Goal: Task Accomplishment & Management: Use online tool/utility

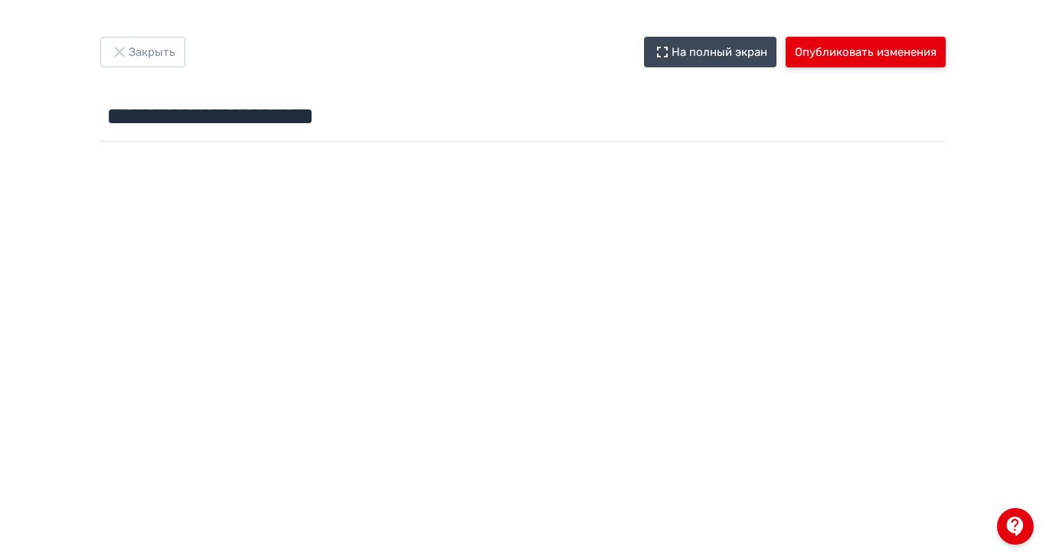
click at [945, 47] on button "Опубликовать изменения" at bounding box center [865, 52] width 160 height 31
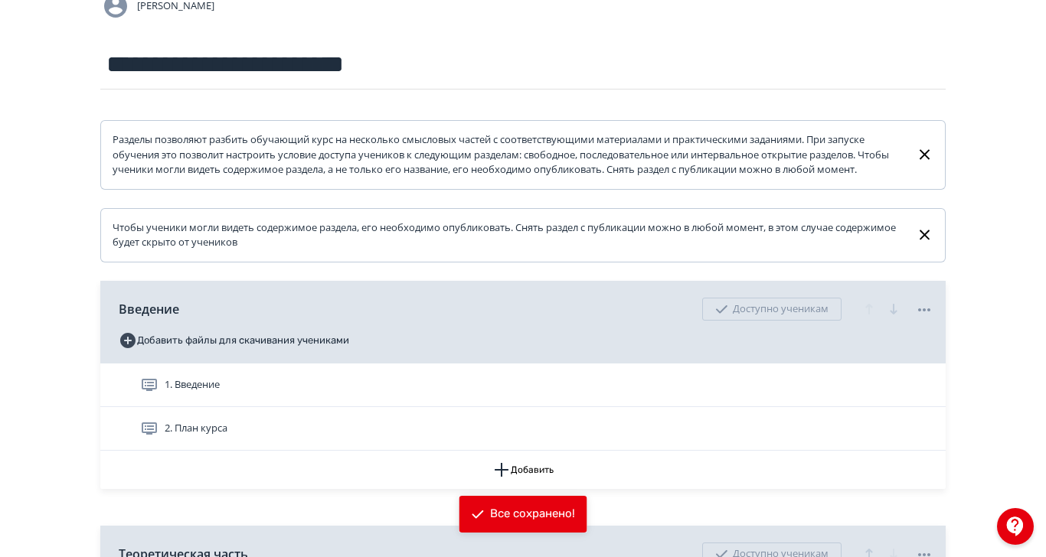
scroll to position [344, 0]
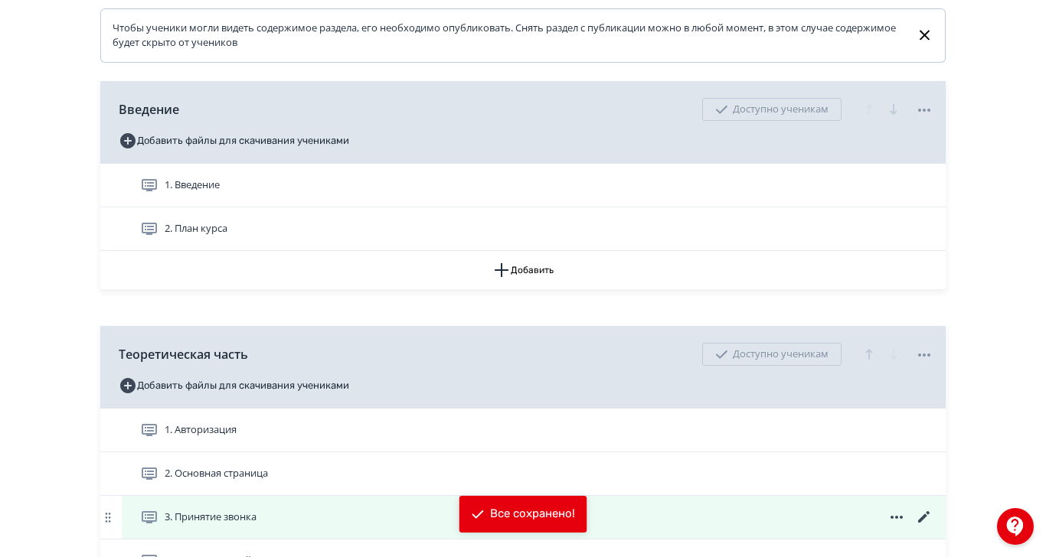
click at [933, 527] on icon at bounding box center [924, 517] width 18 height 18
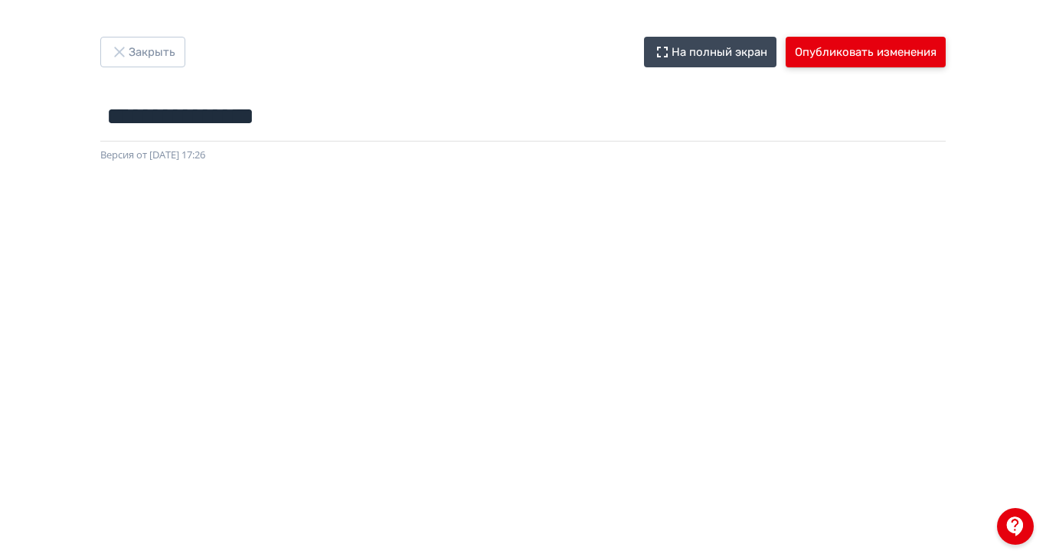
click at [945, 47] on button "Опубликовать изменения" at bounding box center [865, 52] width 160 height 31
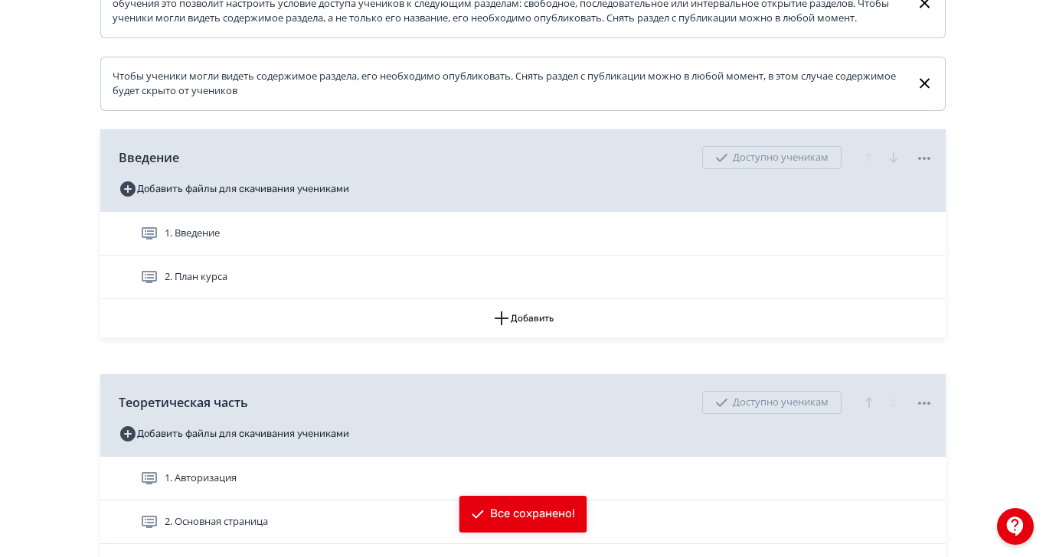
scroll to position [375, 0]
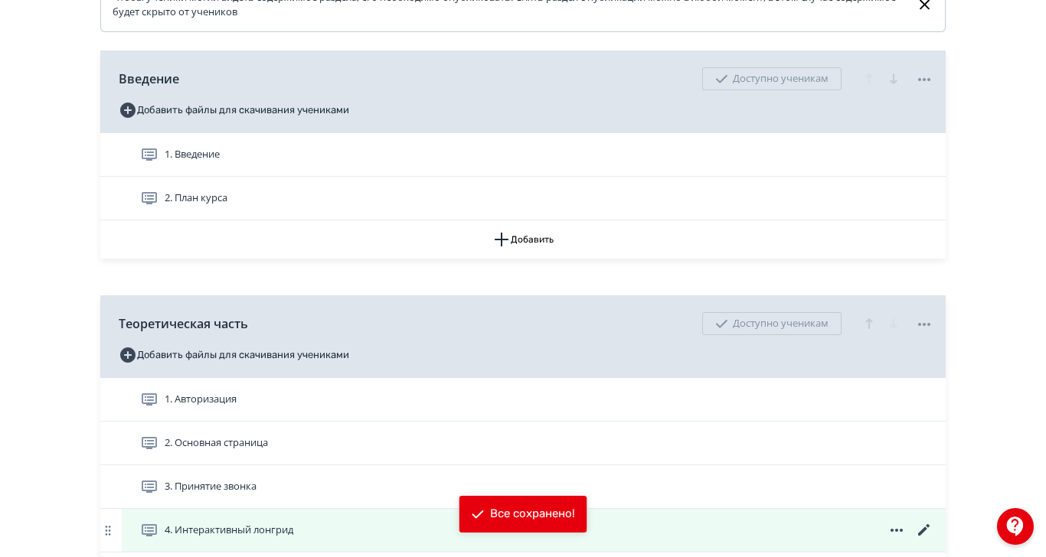
click at [933, 540] on icon at bounding box center [924, 530] width 18 height 18
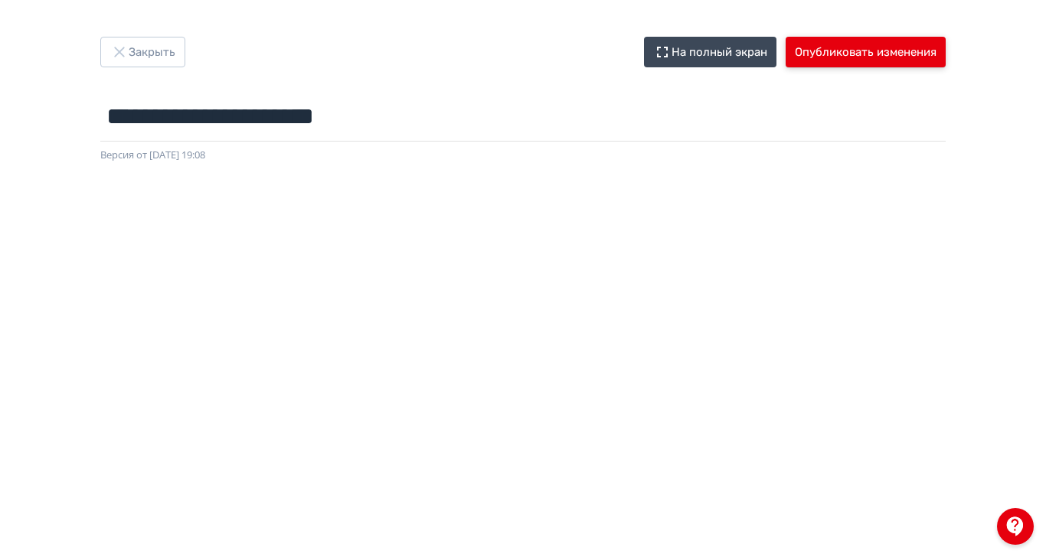
click at [945, 44] on button "Опубликовать изменения" at bounding box center [865, 52] width 160 height 31
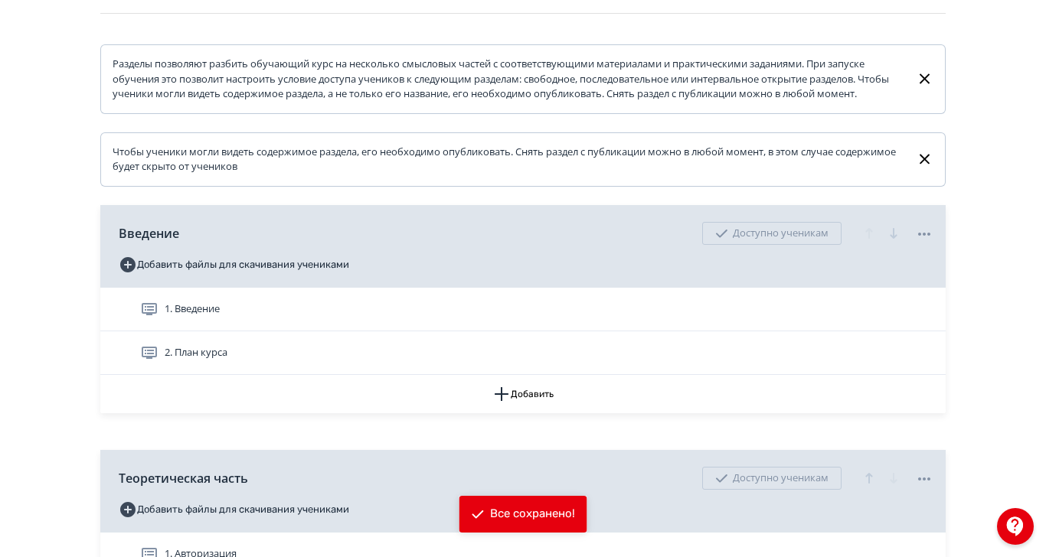
scroll to position [375, 0]
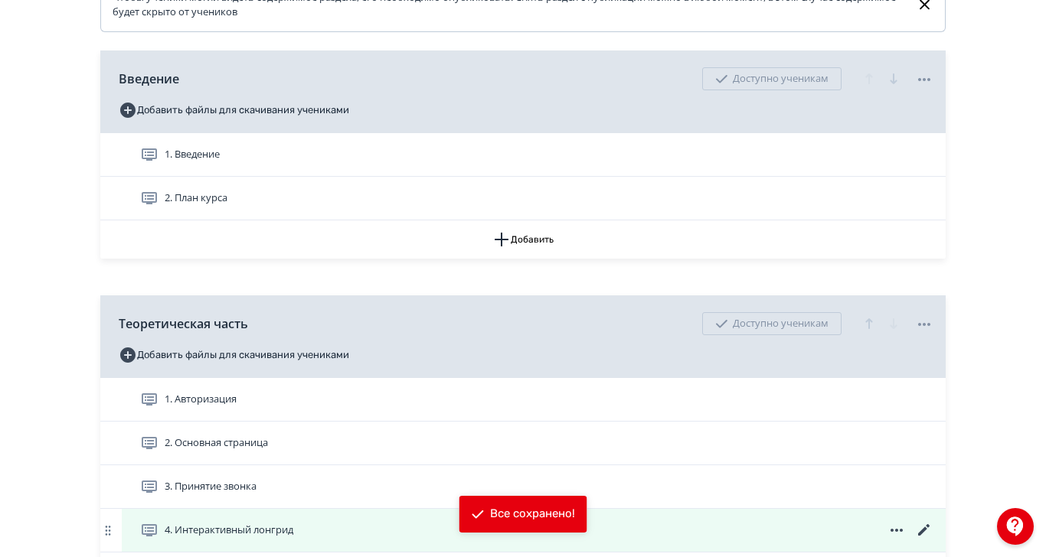
click at [743, 540] on div "4. Интерактивный лонгрид" at bounding box center [536, 530] width 793 height 18
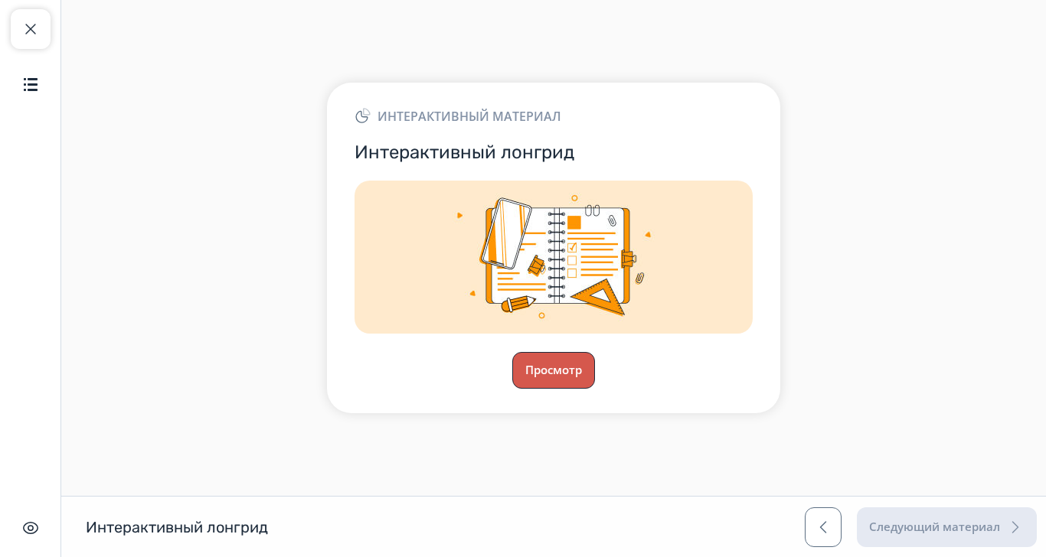
click at [595, 389] on button "Просмотр" at bounding box center [553, 370] width 83 height 37
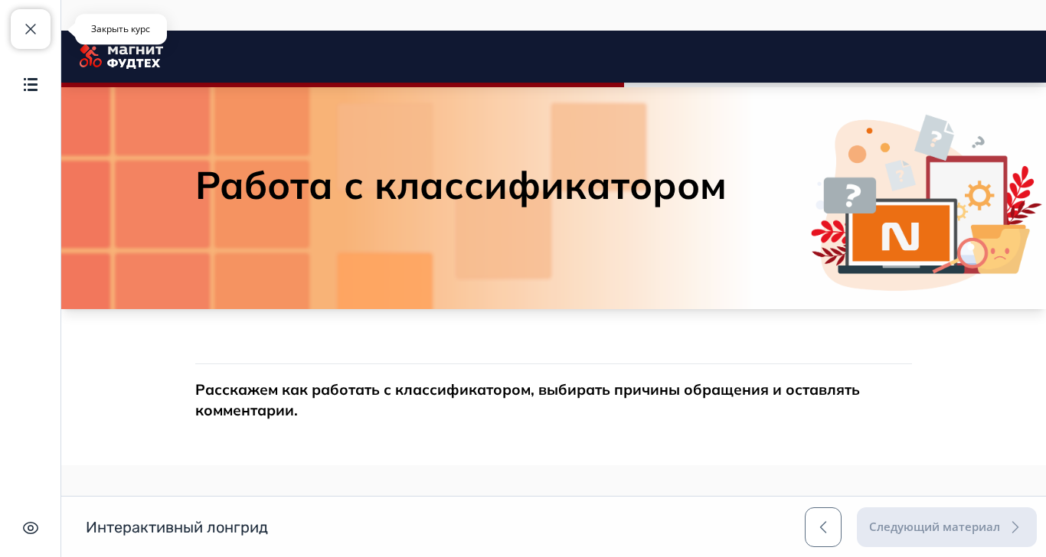
click at [35, 24] on span "button" at bounding box center [30, 29] width 18 height 18
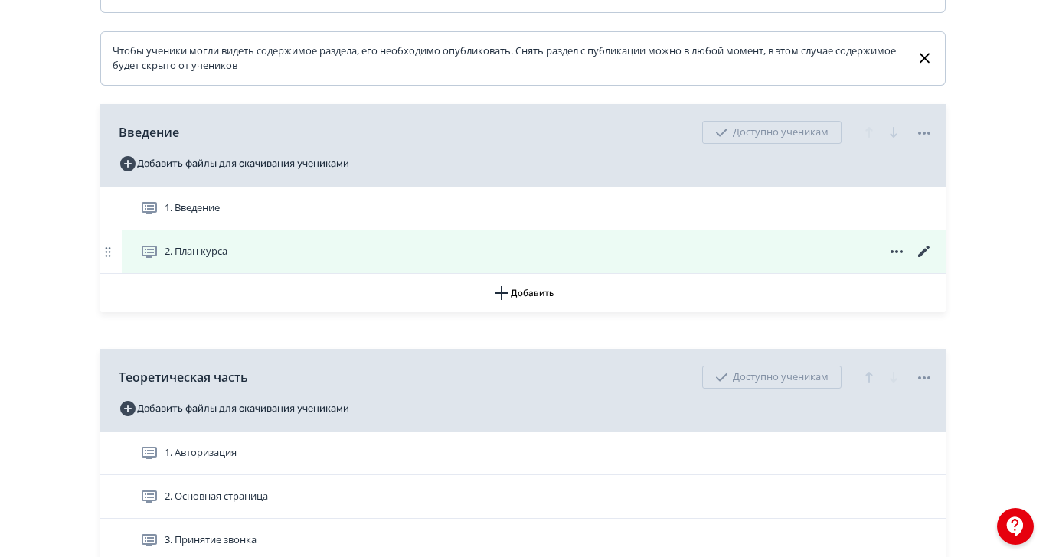
scroll to position [375, 0]
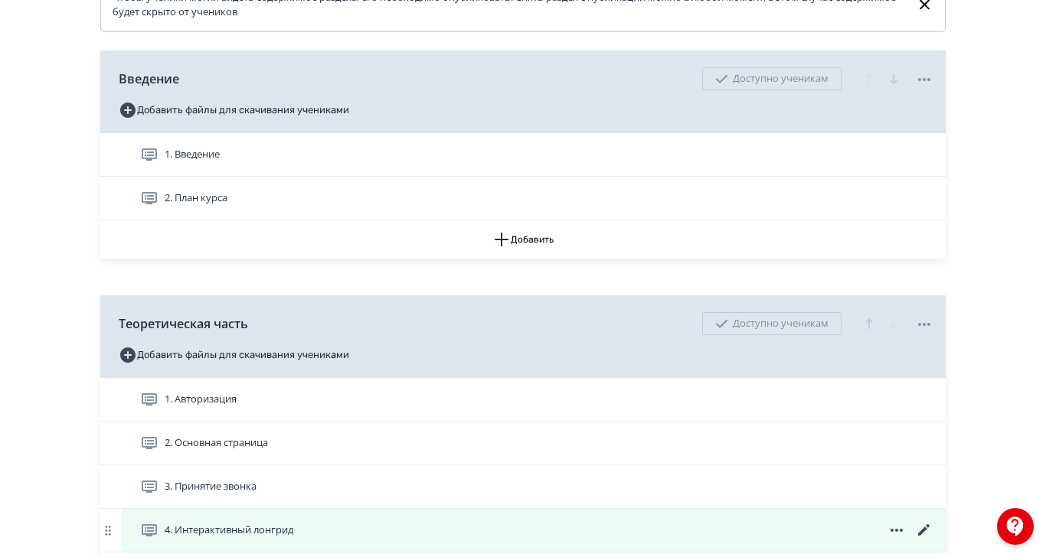
click at [933, 540] on icon at bounding box center [924, 530] width 18 height 18
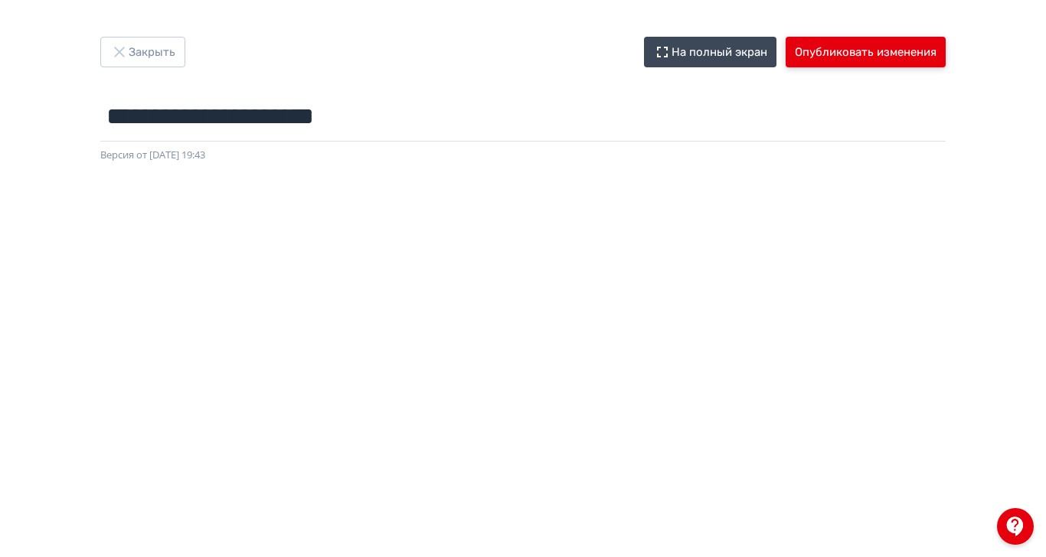
click at [945, 60] on button "Опубликовать изменения" at bounding box center [865, 52] width 160 height 31
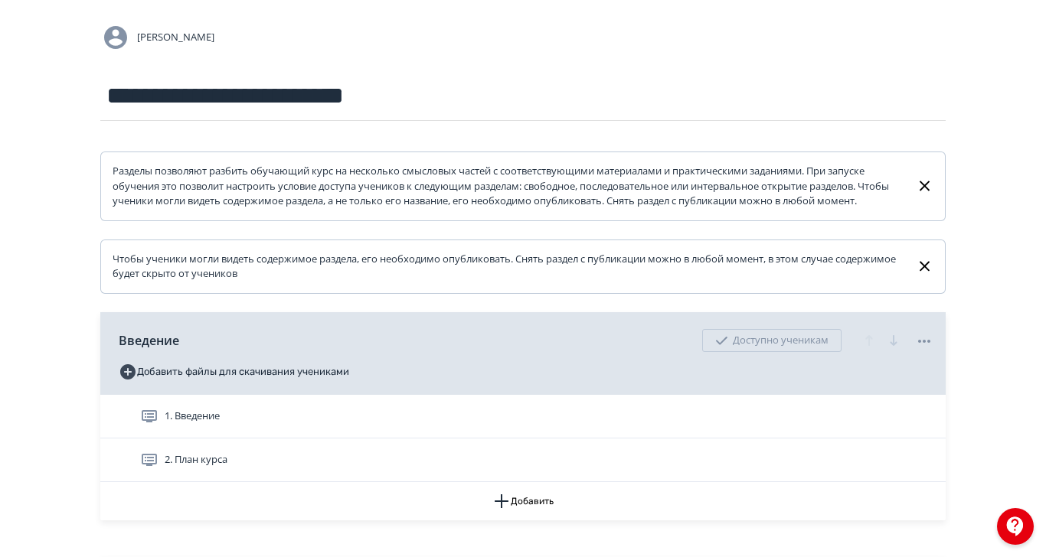
scroll to position [375, 0]
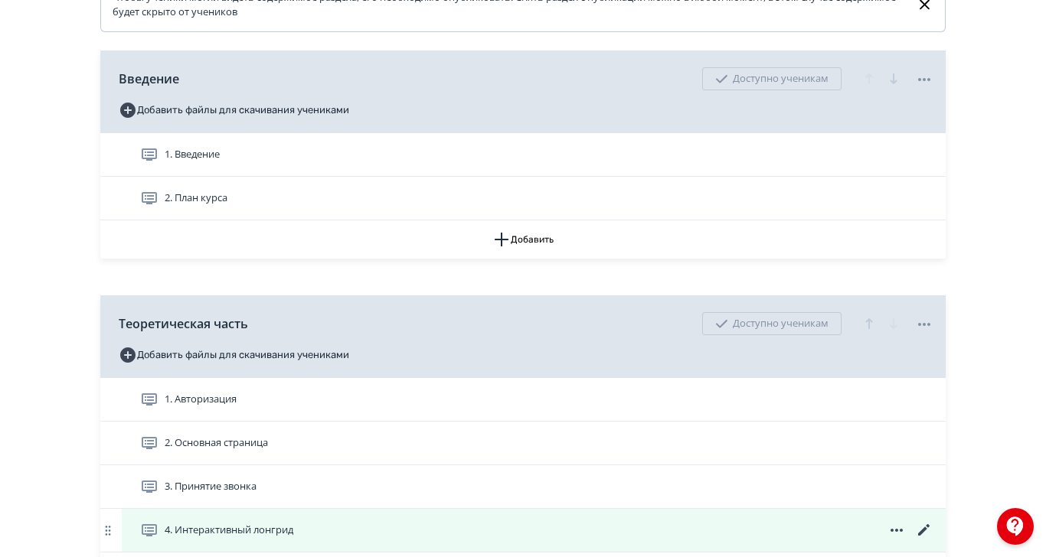
click at [299, 540] on span "4. Интерактивный лонгрид" at bounding box center [219, 530] width 159 height 18
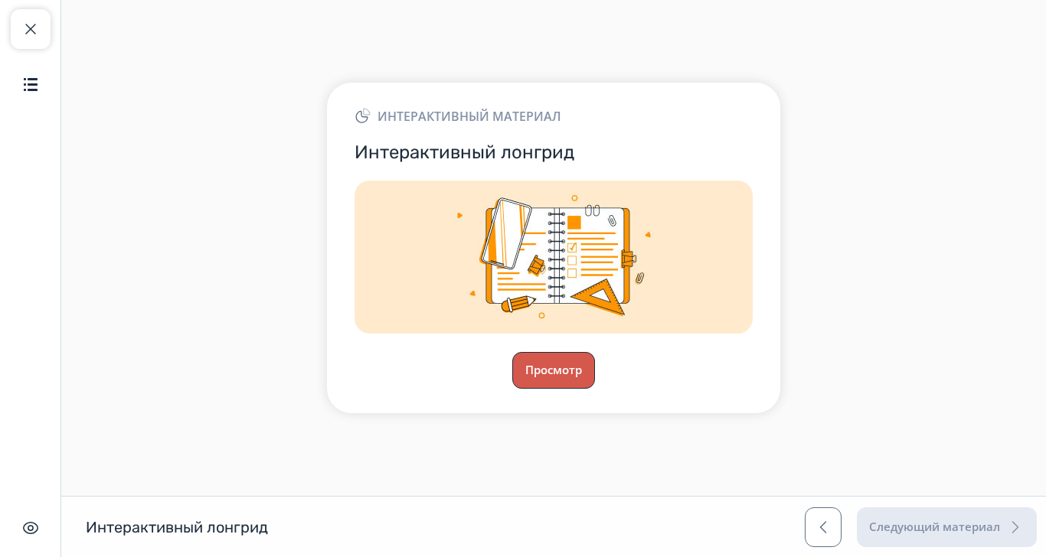
click at [595, 389] on button "Просмотр" at bounding box center [553, 370] width 83 height 37
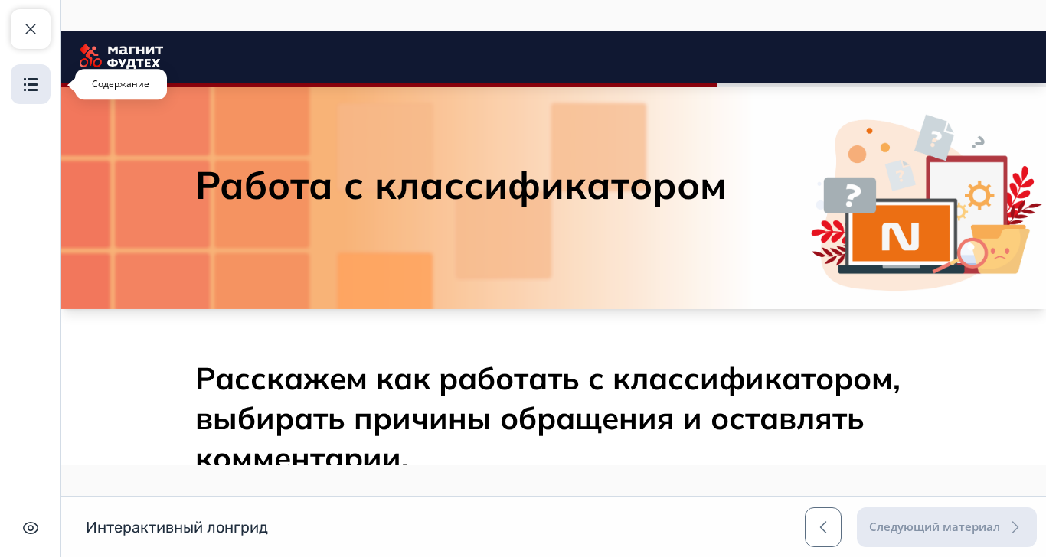
click at [33, 87] on img "button" at bounding box center [30, 84] width 18 height 18
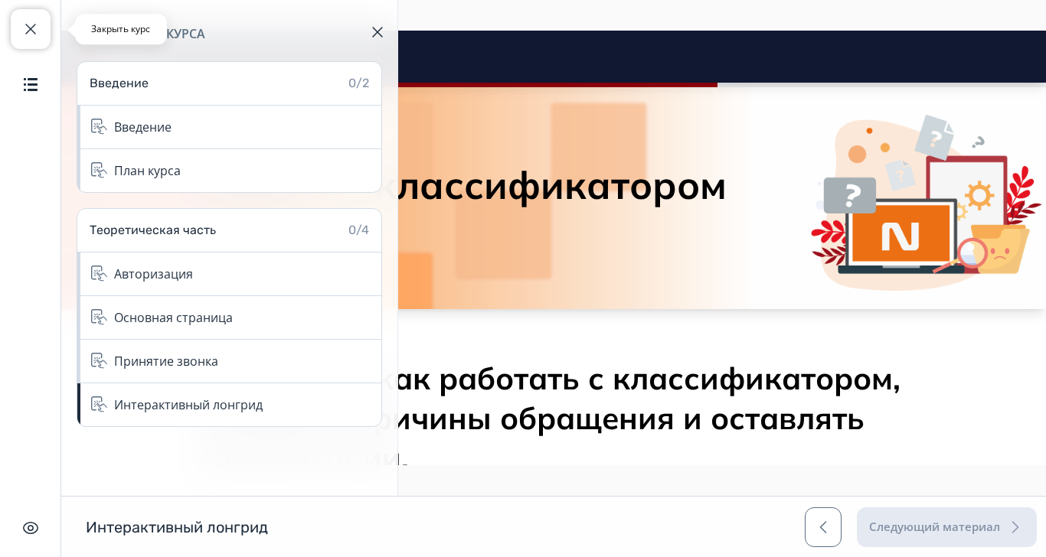
click at [21, 37] on span "button" at bounding box center [30, 29] width 18 height 18
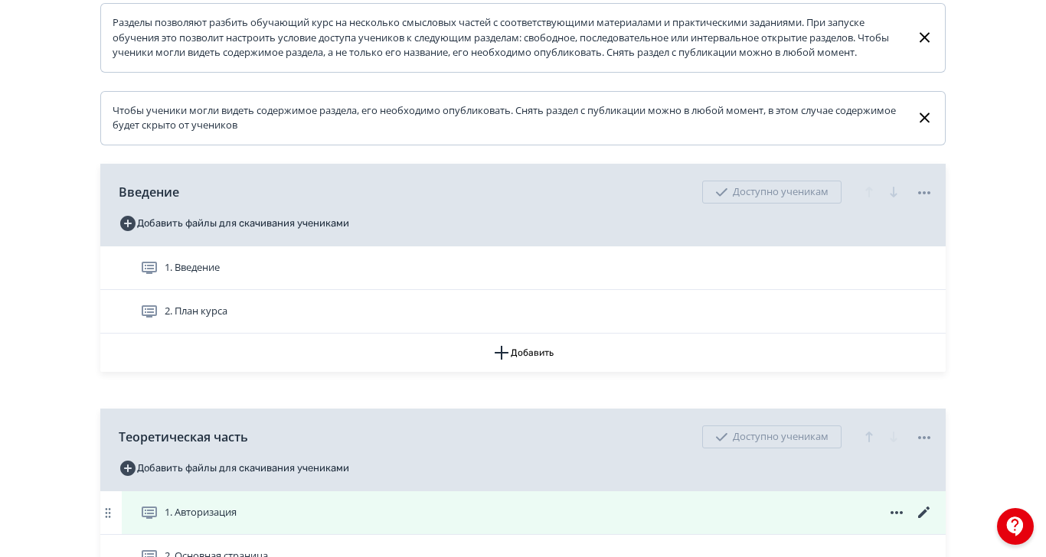
scroll to position [344, 0]
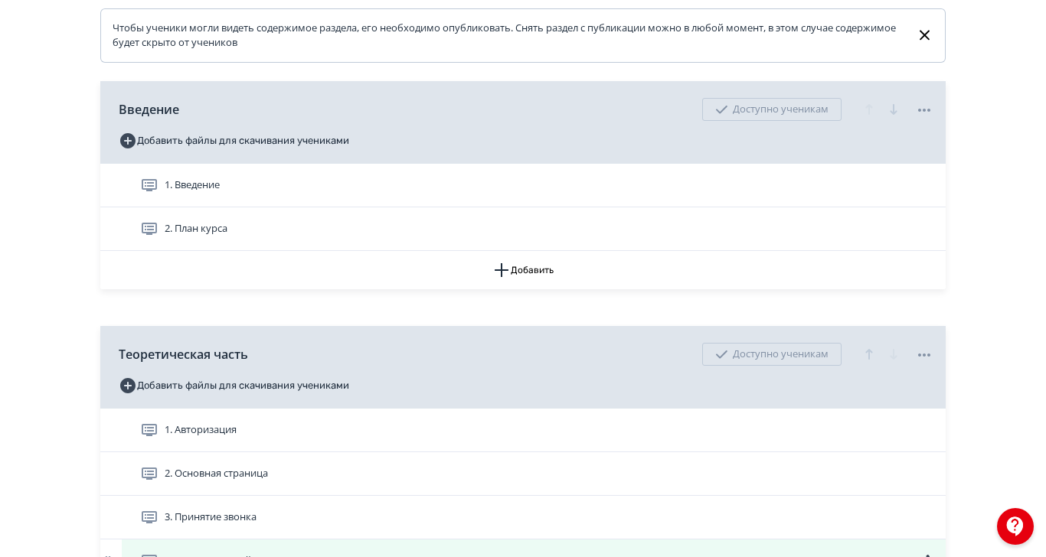
click at [929, 557] on icon at bounding box center [923, 560] width 11 height 11
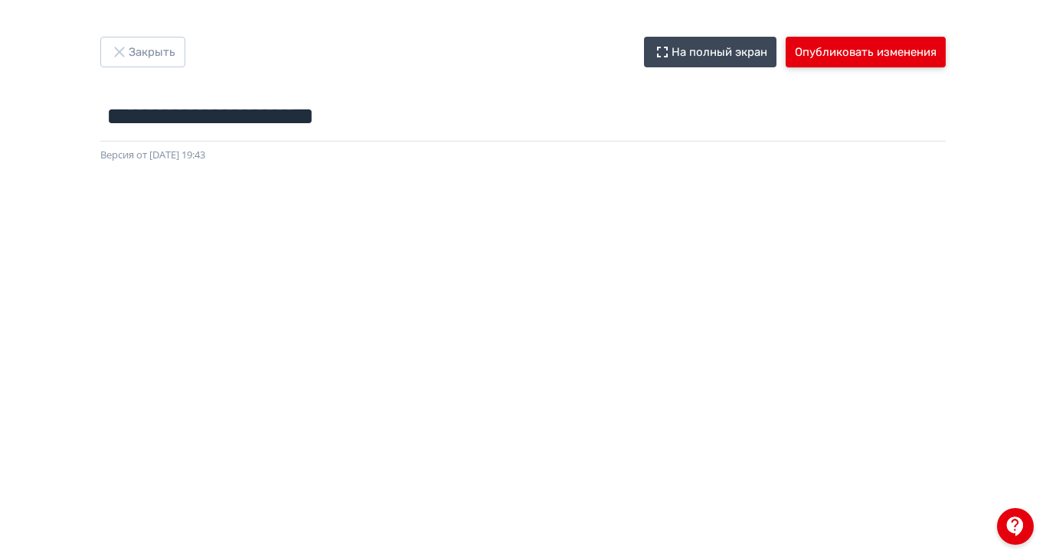
click at [945, 47] on button "Опубликовать изменения" at bounding box center [865, 52] width 160 height 31
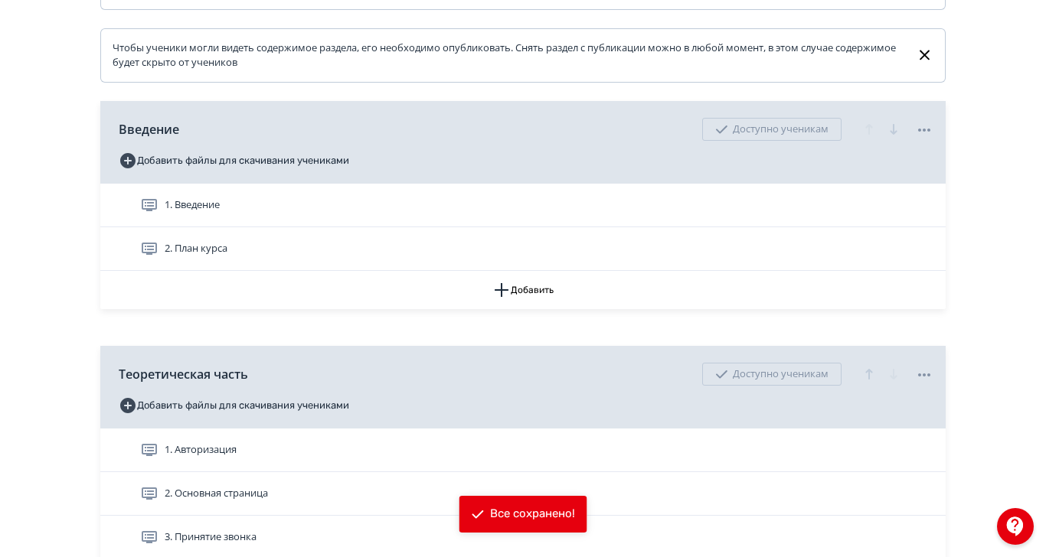
scroll to position [375, 0]
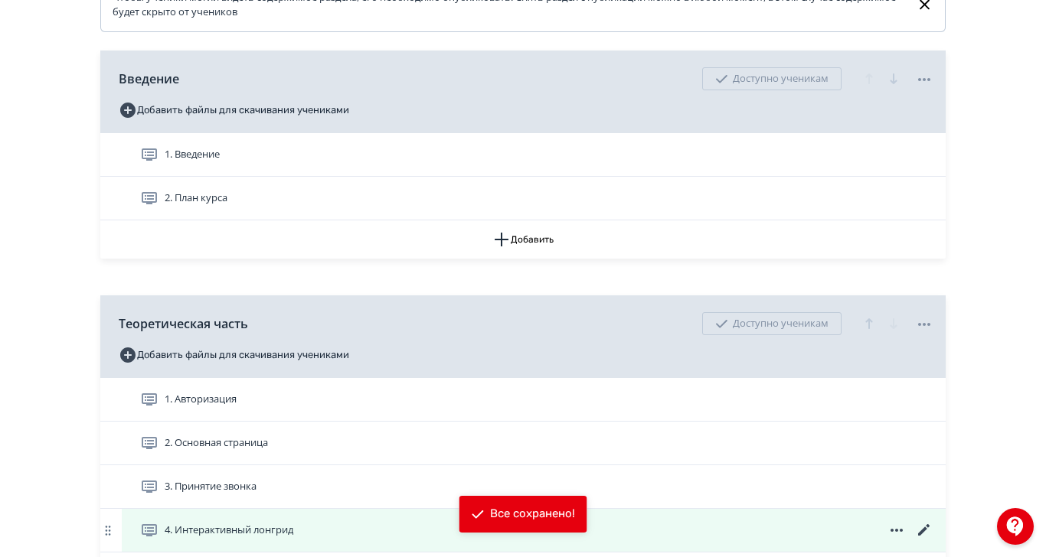
click at [293, 538] on span "4. Интерактивный лонгрид" at bounding box center [229, 530] width 129 height 15
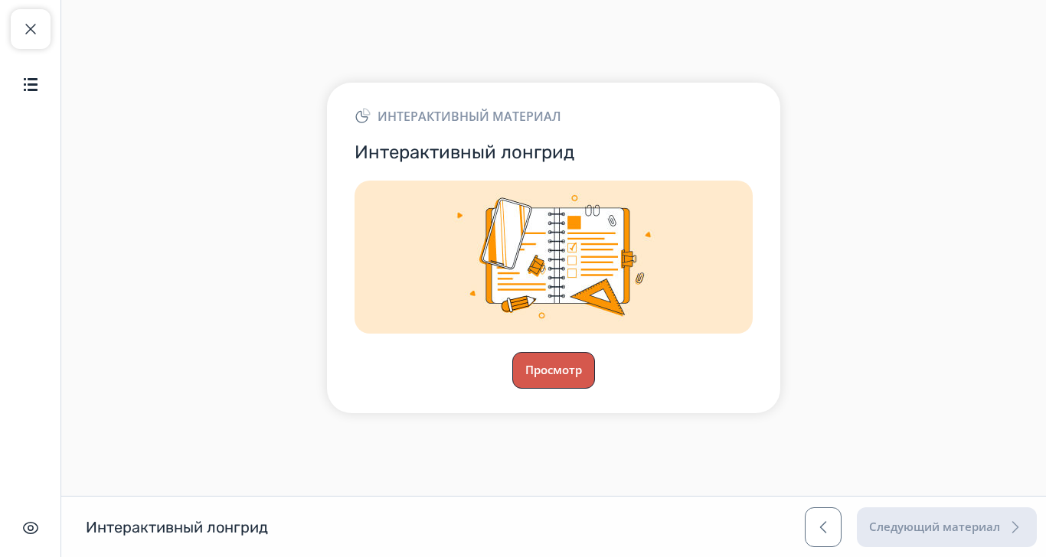
click at [595, 389] on button "Просмотр" at bounding box center [553, 370] width 83 height 37
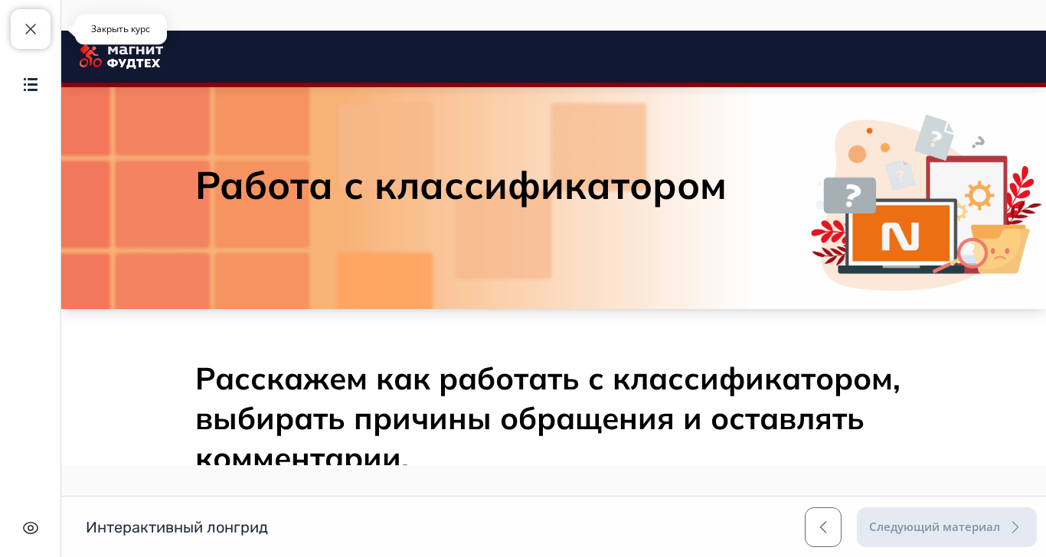
click at [23, 35] on span "button" at bounding box center [30, 29] width 18 height 18
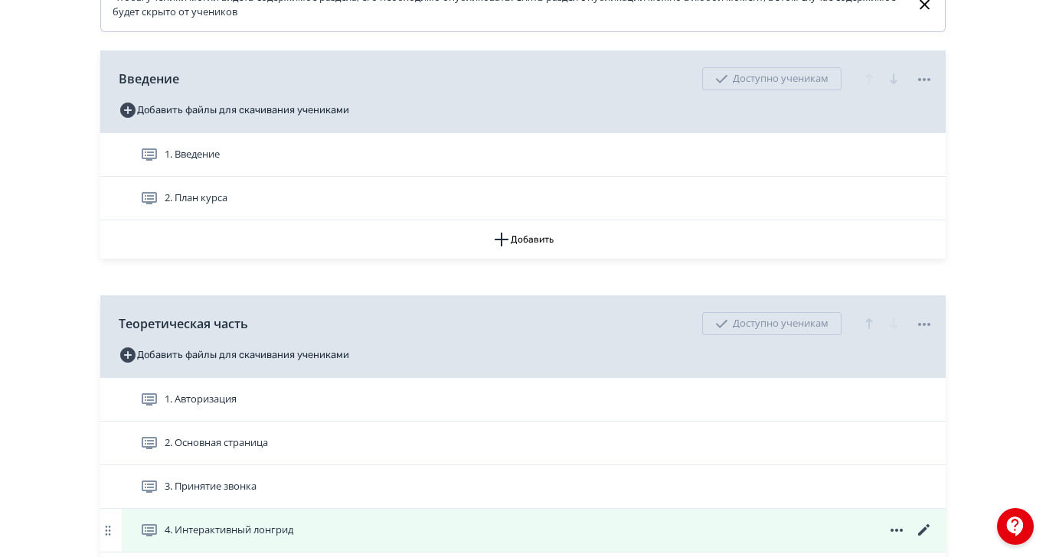
click at [933, 540] on icon at bounding box center [924, 530] width 18 height 18
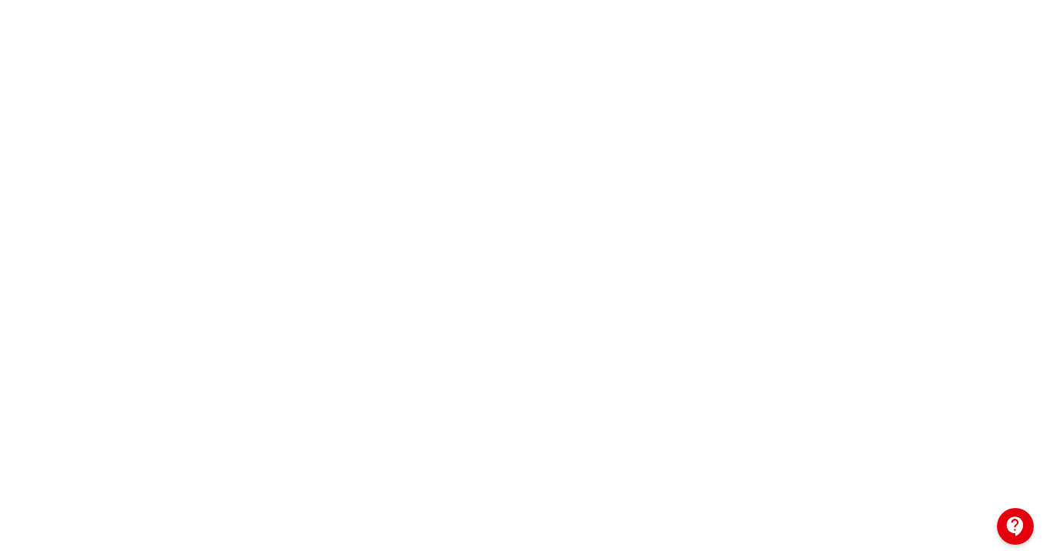
scroll to position [274, 0]
